Goal: Task Accomplishment & Management: Complete application form

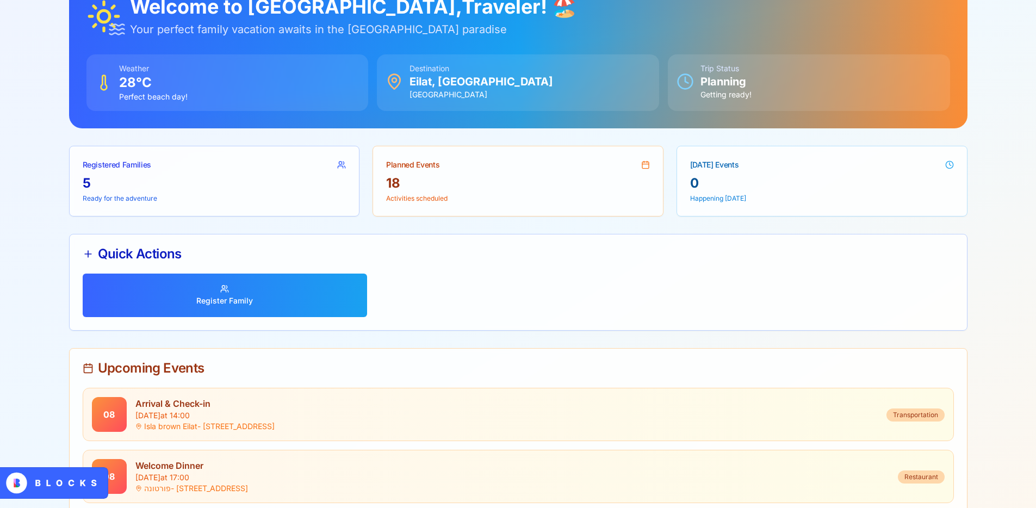
scroll to position [158, 0]
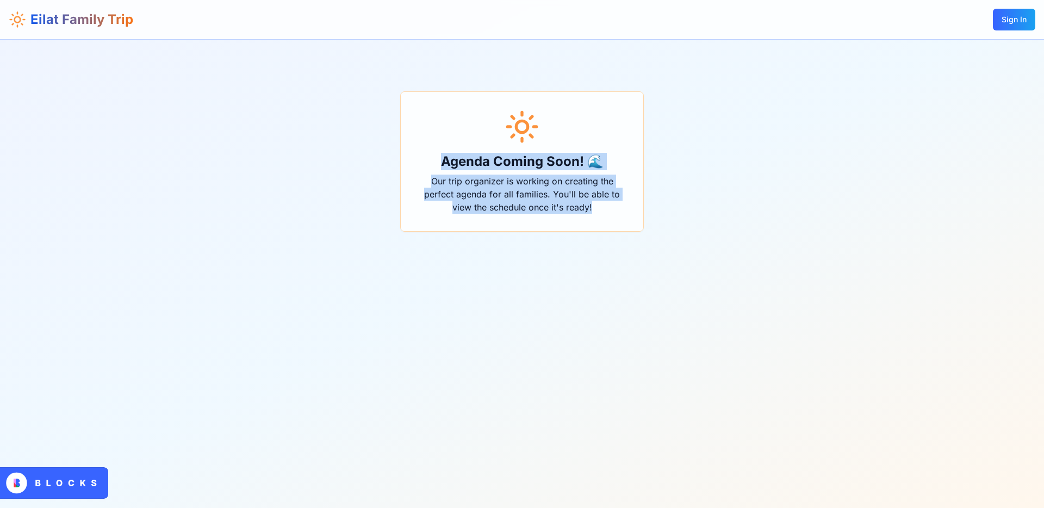
drag, startPoint x: 594, startPoint y: 206, endPoint x: 447, endPoint y: 169, distance: 151.1
click at [447, 169] on div "Agenda Coming Soon! 🌊 Our trip organizer is working on creating the perfect age…" at bounding box center [522, 161] width 243 height 139
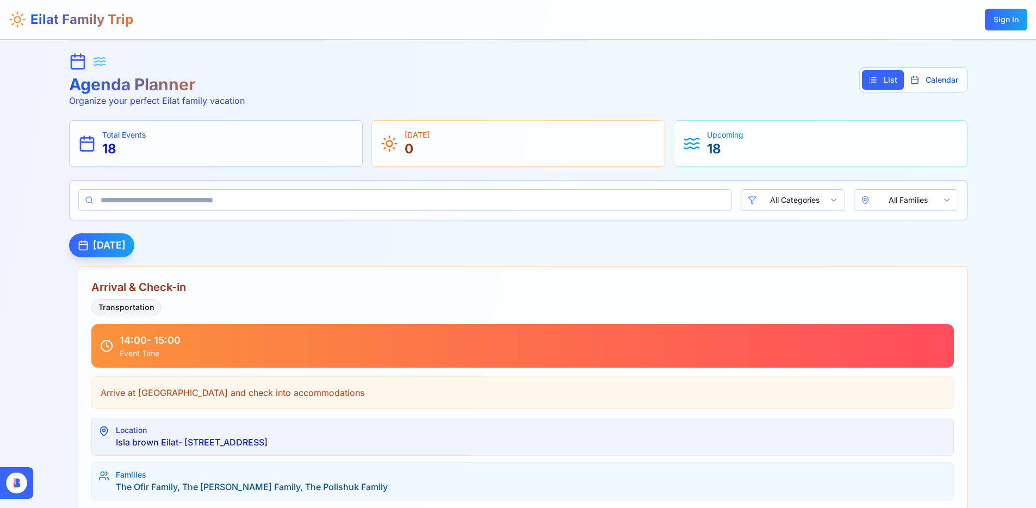
click at [467, 76] on div "Agenda Planner Organize your perfect Eilat family vacation List Calendar" at bounding box center [518, 80] width 899 height 54
click at [935, 82] on button "Calendar" at bounding box center [934, 80] width 61 height 20
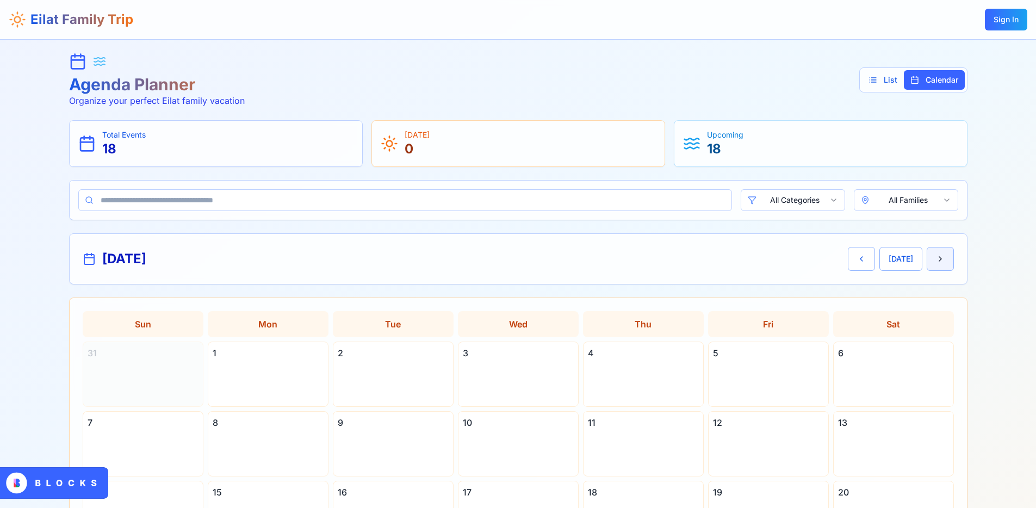
click at [937, 258] on button "Next month" at bounding box center [940, 259] width 27 height 24
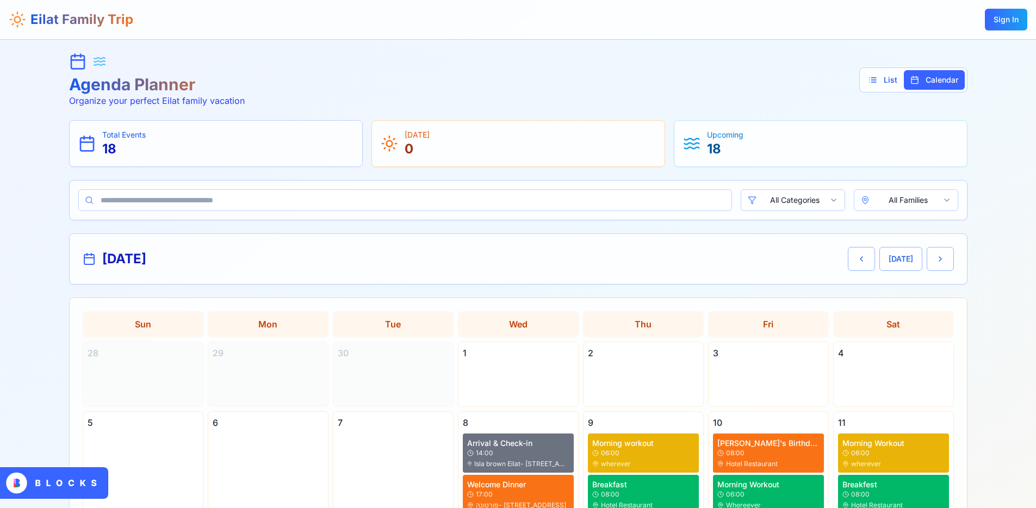
click at [507, 91] on div "Agenda Planner Organize your perfect Eilat family vacation List Calendar" at bounding box center [518, 80] width 899 height 54
click at [557, 95] on div "Agenda Planner Organize your perfect Eilat family vacation List Calendar" at bounding box center [518, 80] width 899 height 54
click at [510, 88] on div "Agenda Planner Organize your perfect Eilat family vacation List Calendar" at bounding box center [518, 80] width 899 height 54
click at [553, 89] on div "Agenda Planner Organize your perfect Eilat family vacation List Calendar" at bounding box center [518, 80] width 899 height 54
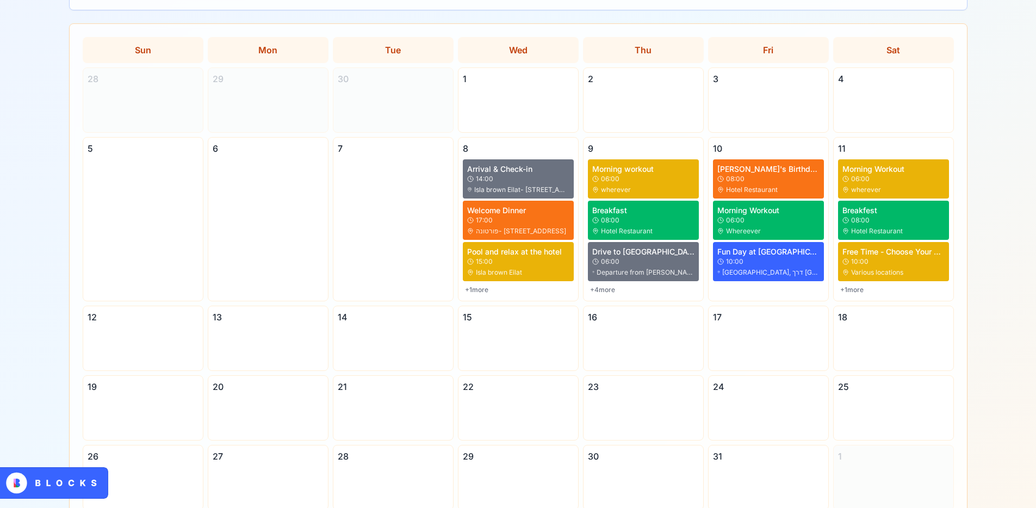
scroll to position [275, 0]
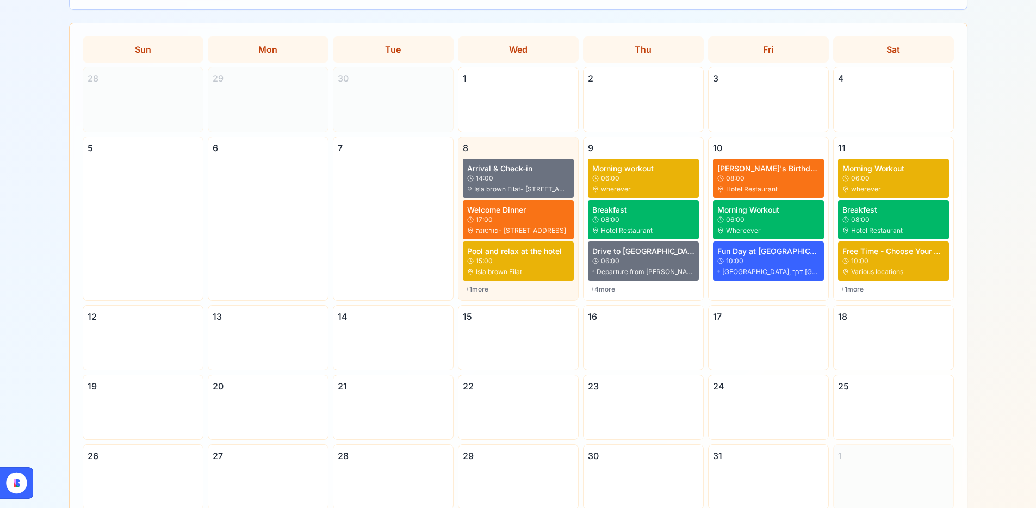
click at [521, 145] on div "8" at bounding box center [518, 147] width 111 height 13
click at [496, 152] on div "8" at bounding box center [518, 147] width 111 height 13
click at [487, 289] on div "+ 1 more" at bounding box center [518, 289] width 111 height 13
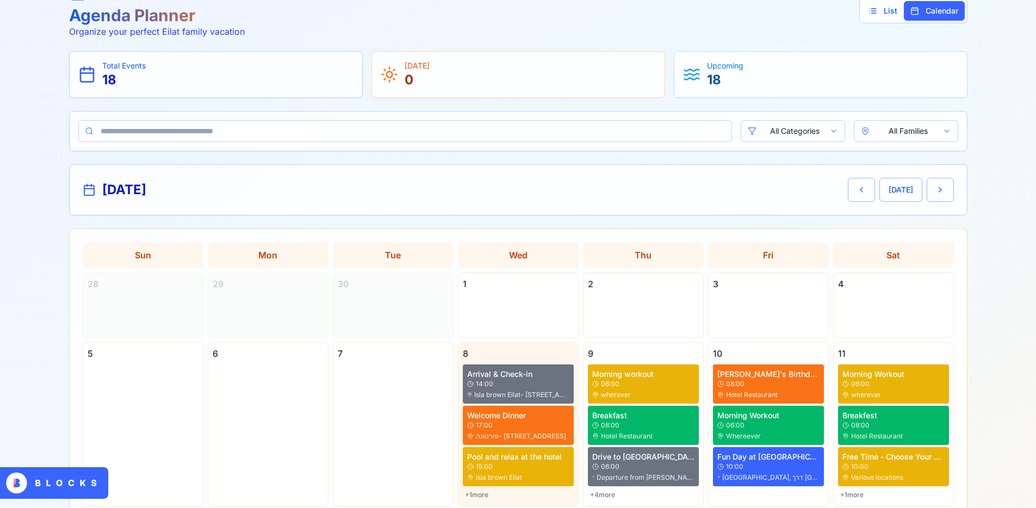
scroll to position [0, 0]
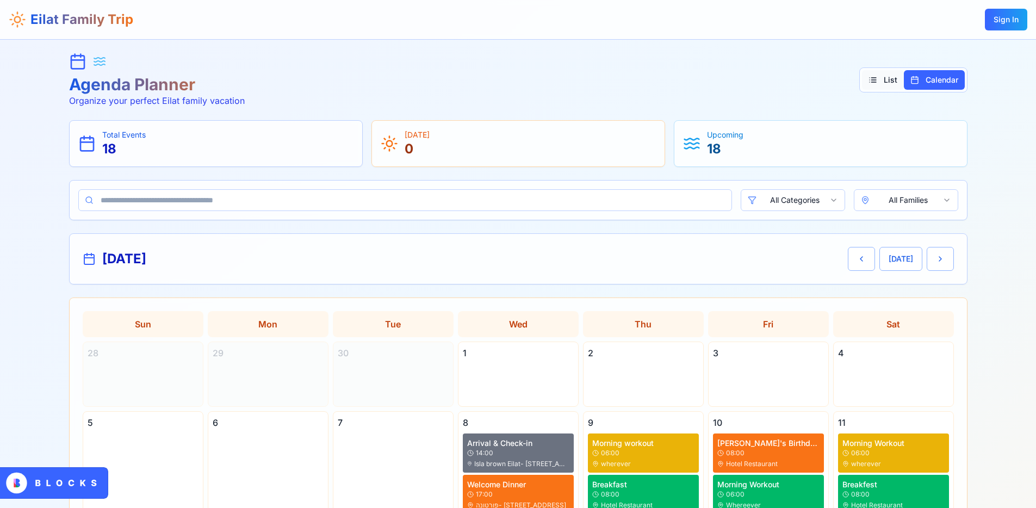
click at [880, 87] on button "List" at bounding box center [883, 80] width 42 height 20
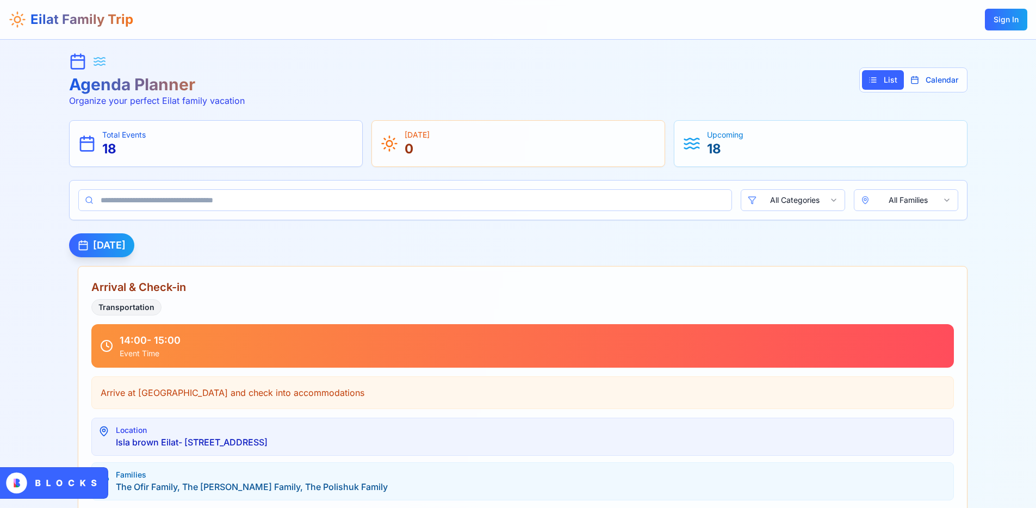
click at [473, 86] on div "Agenda Planner Organize your perfect Eilat family vacation List Calendar" at bounding box center [518, 80] width 899 height 54
drag, startPoint x: 73, startPoint y: 87, endPoint x: 212, endPoint y: 89, distance: 138.7
click at [212, 89] on h1 "Agenda Planner" at bounding box center [157, 85] width 176 height 20
drag, startPoint x: 237, startPoint y: 100, endPoint x: 64, endPoint y: 87, distance: 173.4
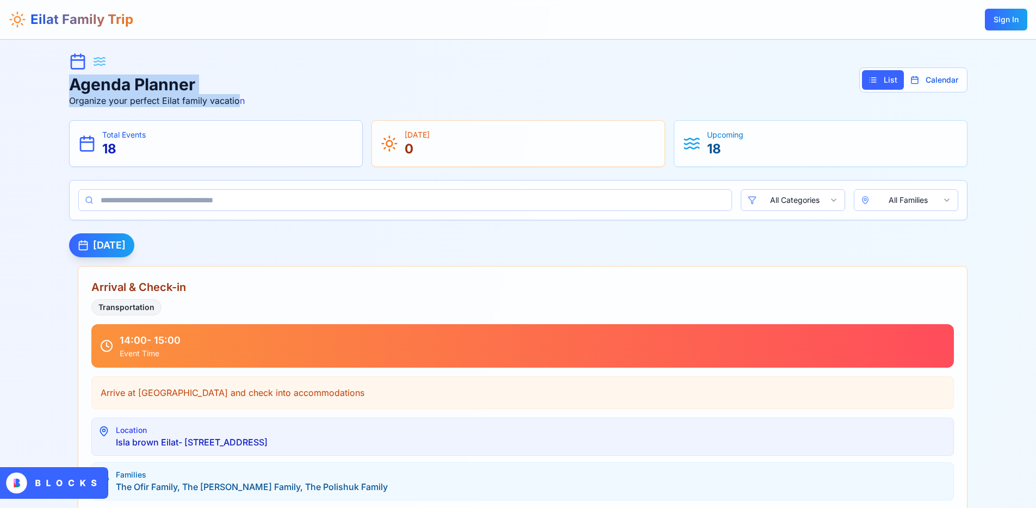
click at [224, 100] on p "Organize your perfect Eilat family vacation" at bounding box center [157, 100] width 176 height 13
drag, startPoint x: 245, startPoint y: 102, endPoint x: 63, endPoint y: 83, distance: 183.2
click at [264, 86] on div "Agenda Planner Organize your perfect Eilat family vacation List Calendar" at bounding box center [518, 80] width 899 height 54
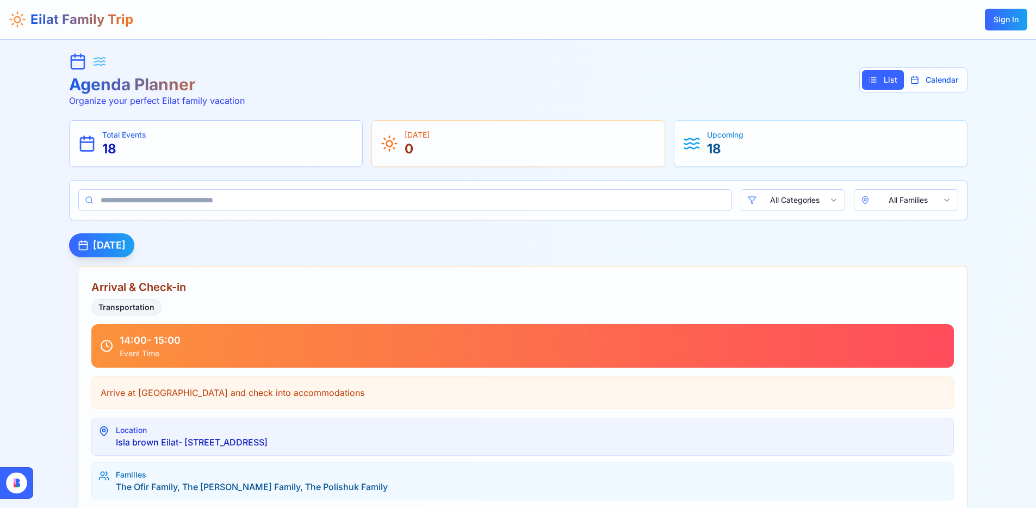
click at [436, 91] on div "Agenda Planner Organize your perfect Eilat family vacation List Calendar" at bounding box center [518, 80] width 899 height 54
click at [454, 74] on div "Agenda Planner Organize your perfect Eilat family vacation List Calendar" at bounding box center [518, 80] width 899 height 54
click at [807, 83] on div "Agenda Planner Organize your perfect Eilat family vacation List Calendar" at bounding box center [518, 80] width 899 height 54
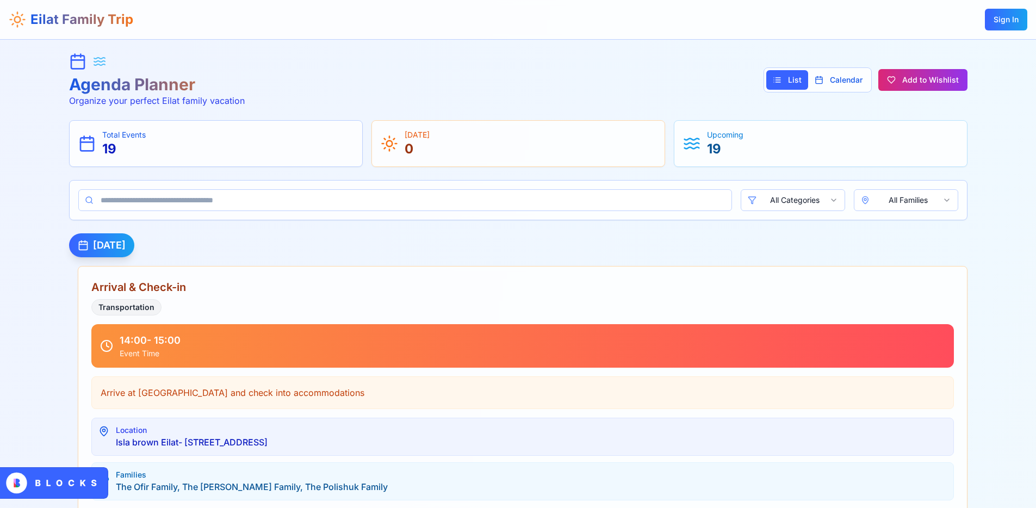
click at [911, 85] on button "Add to Wishlist" at bounding box center [923, 80] width 89 height 22
click at [896, 77] on button "Add to Wishlist" at bounding box center [923, 80] width 89 height 22
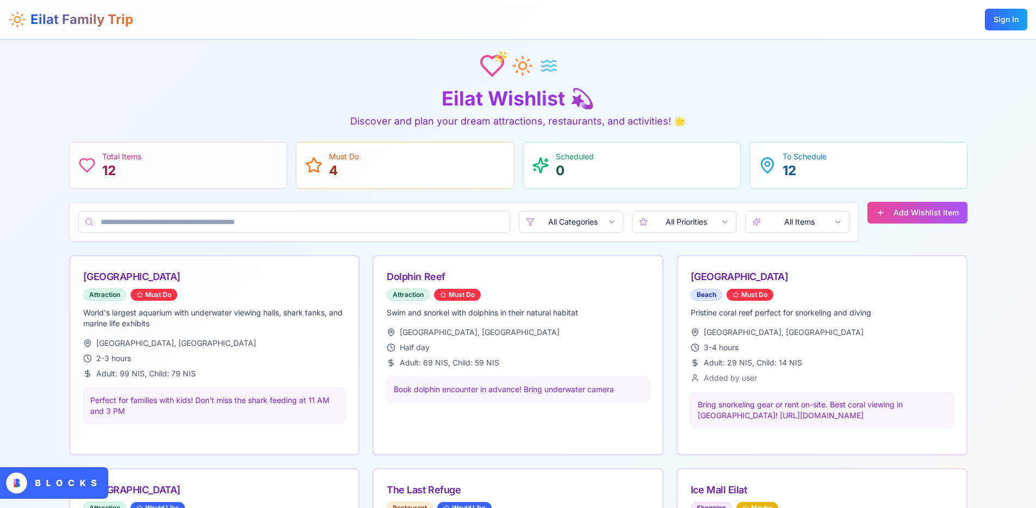
click at [302, 75] on div at bounding box center [518, 66] width 899 height 26
click at [758, 68] on div at bounding box center [518, 66] width 899 height 26
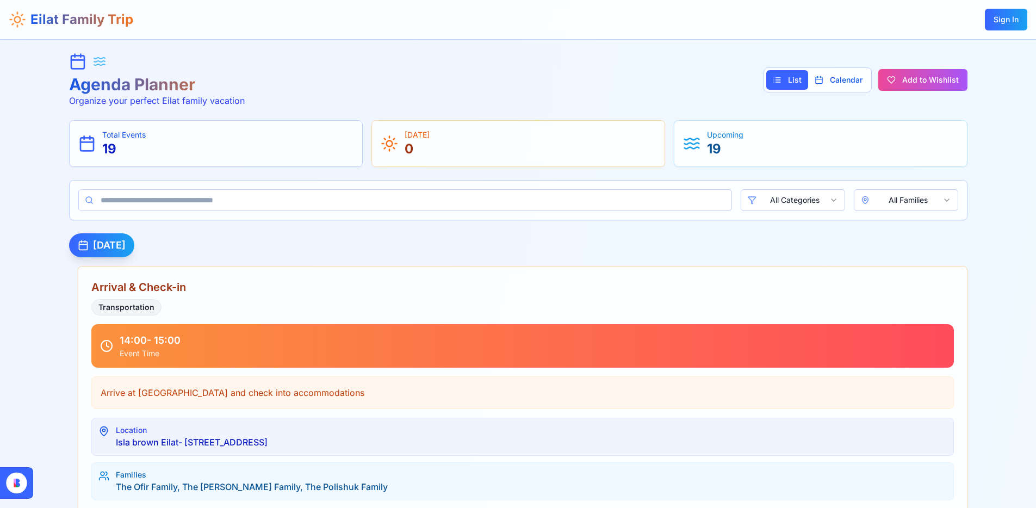
click at [438, 72] on div "Agenda Planner Organize your perfect Eilat family vacation List Calendar Add to…" at bounding box center [518, 80] width 899 height 54
click at [376, 70] on div "Agenda Planner Organize your perfect Eilat family vacation List Calendar Add to…" at bounding box center [518, 80] width 899 height 54
click at [41, 21] on h1 "Eilat Family Trip" at bounding box center [81, 19] width 103 height 17
drag, startPoint x: 8, startPoint y: 21, endPoint x: 50, endPoint y: 23, distance: 41.4
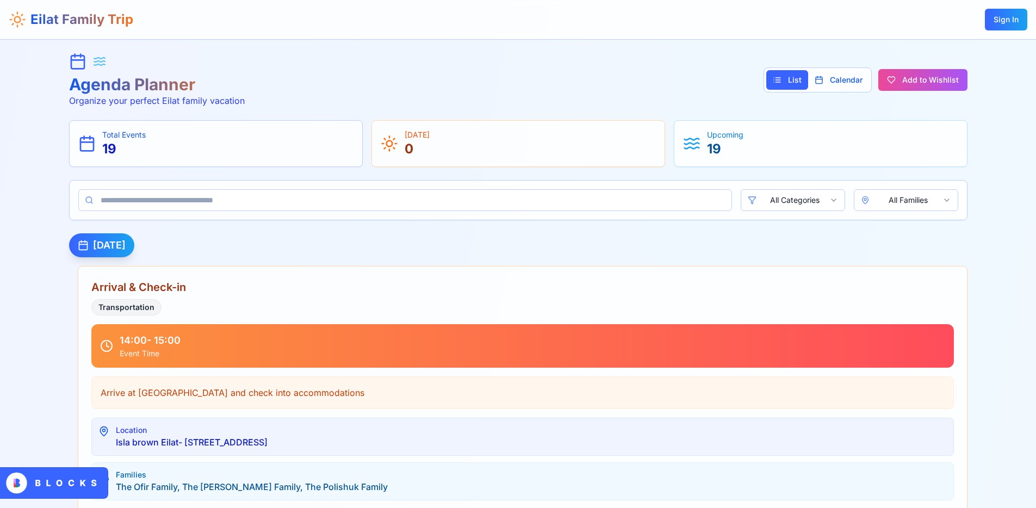
click at [9, 21] on icon at bounding box center [17, 19] width 17 height 17
click at [407, 66] on div "Agenda Planner Organize your perfect Eilat family vacation List Calendar Add to…" at bounding box center [518, 80] width 899 height 54
click at [403, 65] on div "Agenda Planner Organize your perfect Eilat family vacation List Calendar Add to…" at bounding box center [518, 80] width 899 height 54
click at [861, 81] on button "Calendar" at bounding box center [838, 80] width 61 height 20
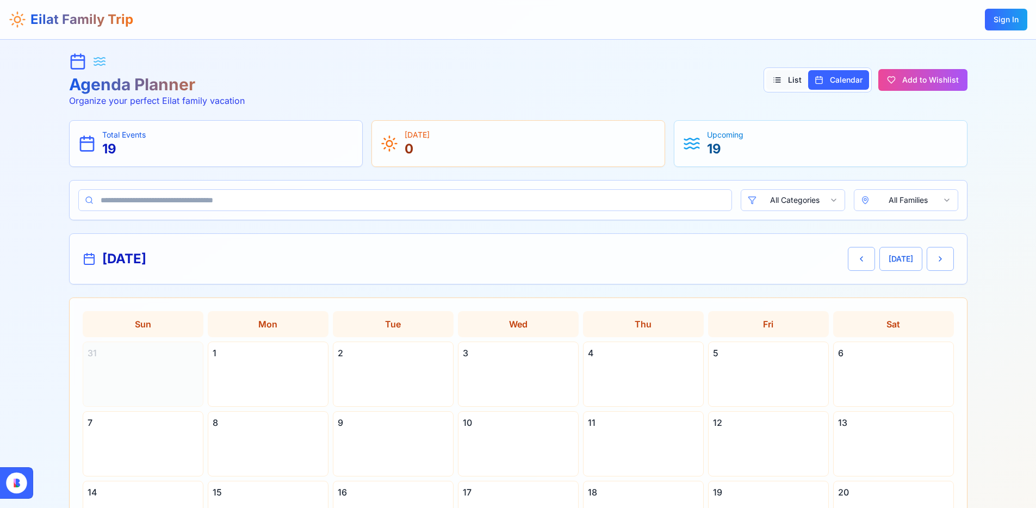
click at [793, 81] on button "List" at bounding box center [787, 80] width 42 height 20
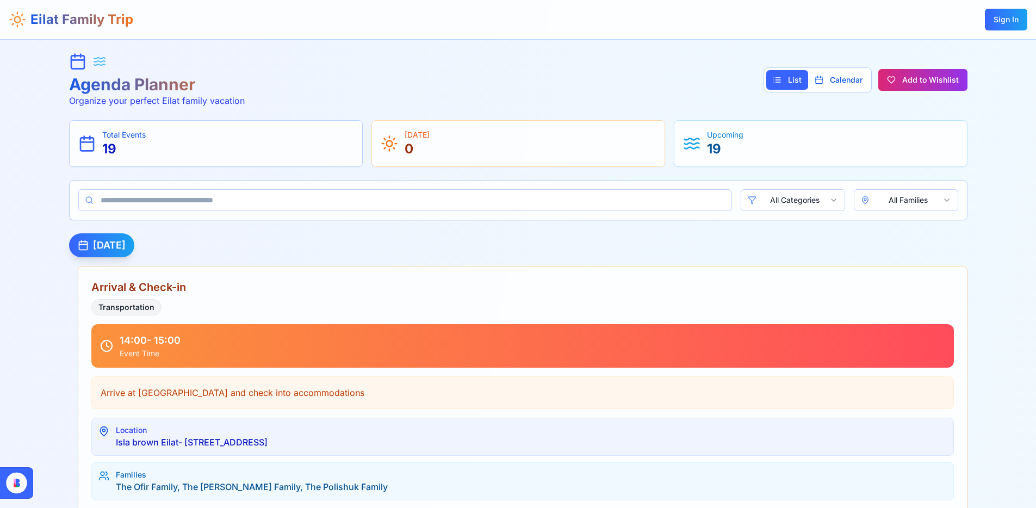
click at [905, 82] on button "Add to Wishlist" at bounding box center [923, 80] width 89 height 22
click at [617, 76] on div "Agenda Planner Organize your perfect Eilat family vacation List Calendar Add to…" at bounding box center [518, 80] width 899 height 54
click at [347, 62] on div "Agenda Planner Organize your perfect Eilat family vacation List Calendar Add to…" at bounding box center [518, 80] width 899 height 54
click at [432, 67] on div "Agenda Planner Organize your perfect Eilat family vacation List Calendar Add to…" at bounding box center [518, 80] width 899 height 54
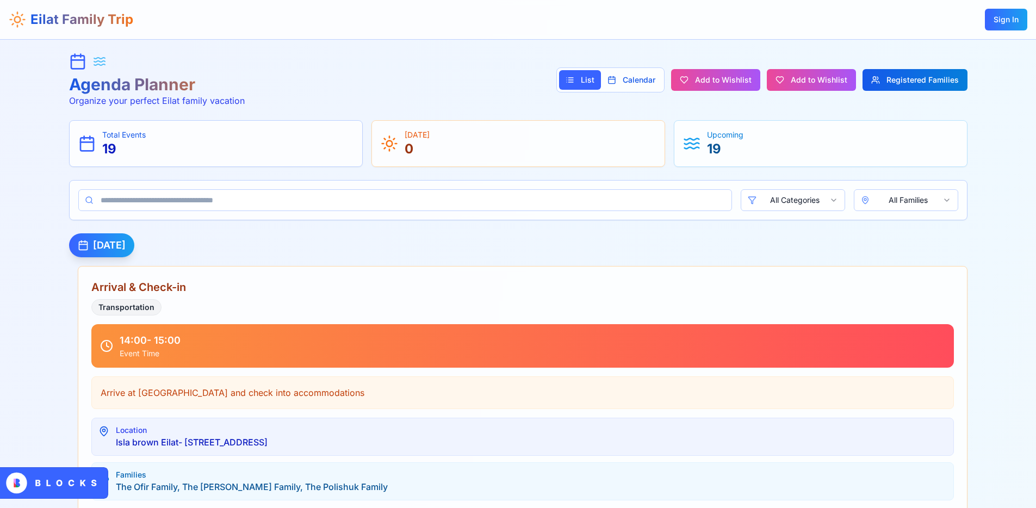
click at [901, 76] on button "Registered Families" at bounding box center [915, 80] width 105 height 22
click at [920, 84] on button "Registered Families" at bounding box center [915, 80] width 105 height 22
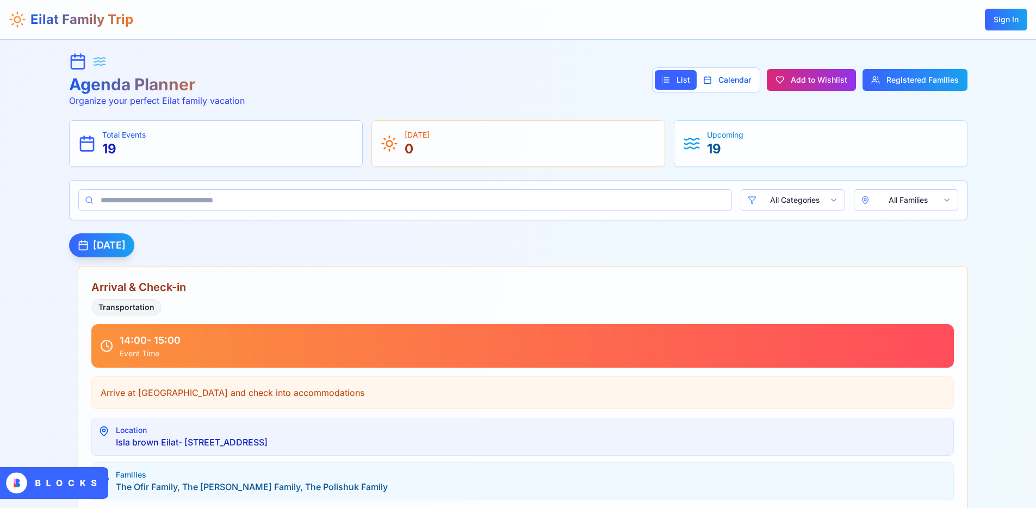
click at [833, 83] on button "Add to Wishlist" at bounding box center [811, 80] width 89 height 22
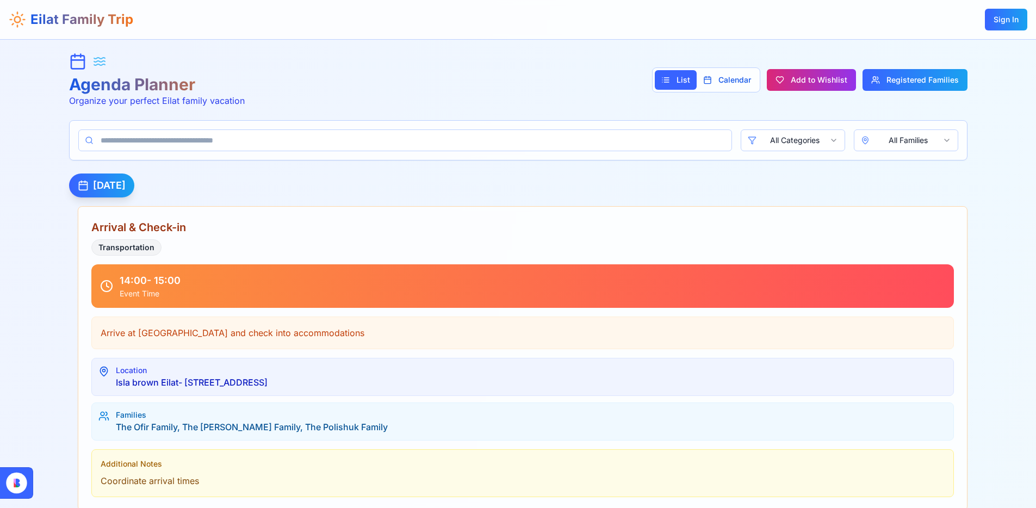
click at [803, 86] on button "Add to Wishlist" at bounding box center [811, 80] width 89 height 22
click at [897, 88] on button "Registered Families" at bounding box center [915, 80] width 105 height 22
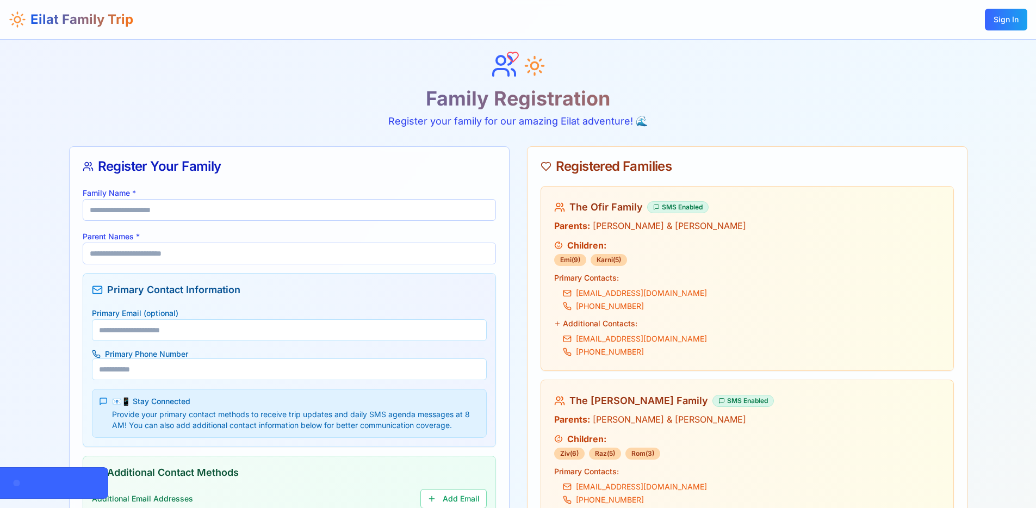
click at [893, 91] on h1 "Family Registration" at bounding box center [518, 99] width 899 height 22
click at [554, 109] on h1 "Family Registration" at bounding box center [518, 99] width 899 height 22
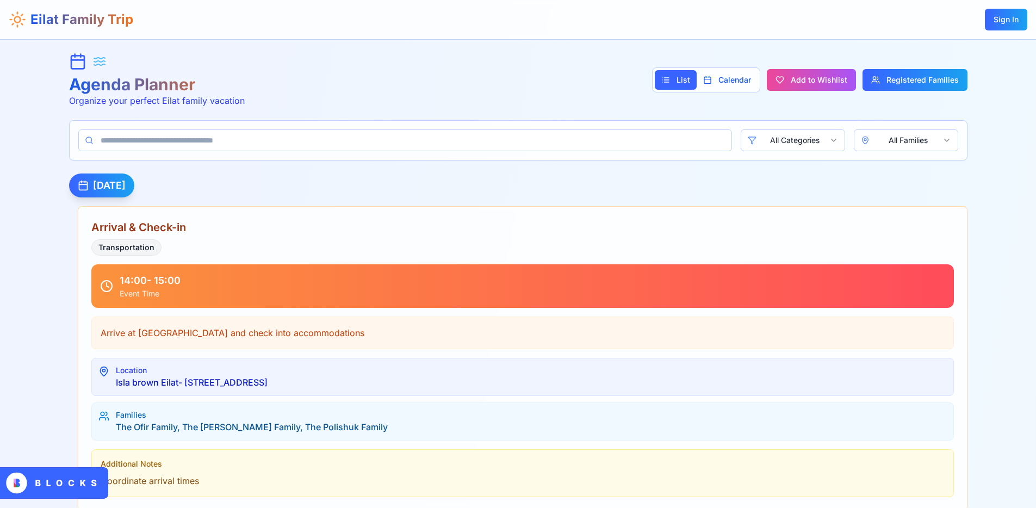
click at [525, 81] on div "Agenda Planner Organize your perfect Eilat family vacation List Calendar Add to…" at bounding box center [518, 80] width 899 height 54
